Goal: Task Accomplishment & Management: Manage account settings

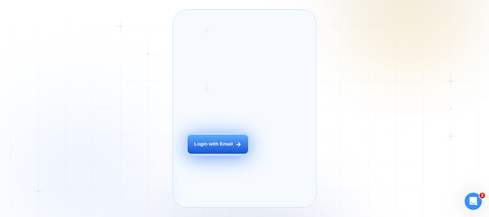
click at [235, 148] on icon at bounding box center [238, 144] width 6 height 6
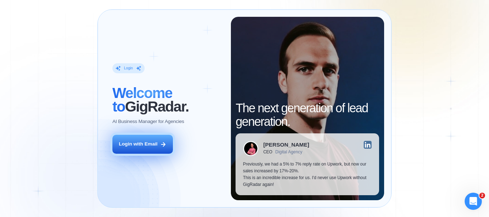
click at [160, 146] on icon at bounding box center [163, 144] width 6 height 6
